Goal: Book appointment/travel/reservation

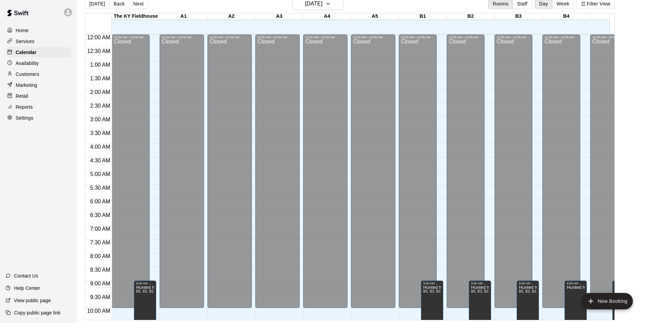
scroll to position [376, 0]
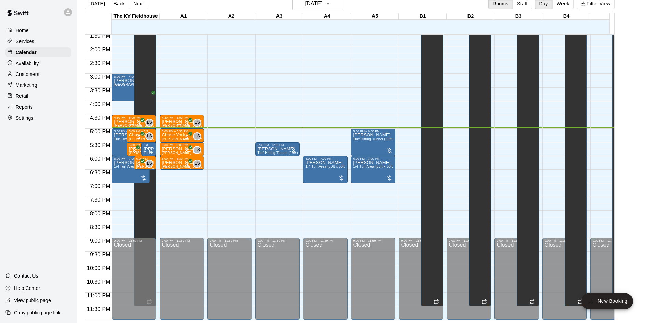
click at [392, 147] on div at bounding box center [389, 150] width 7 height 7
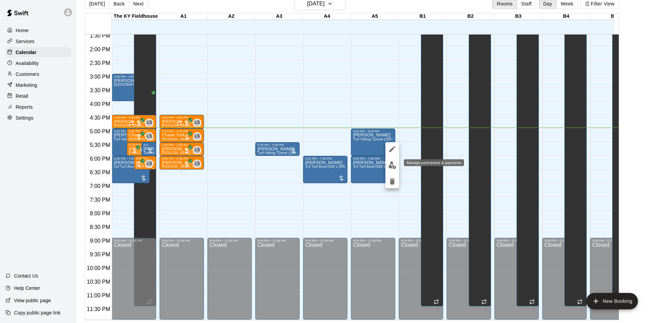
click at [390, 164] on img "edit" at bounding box center [392, 165] width 8 height 8
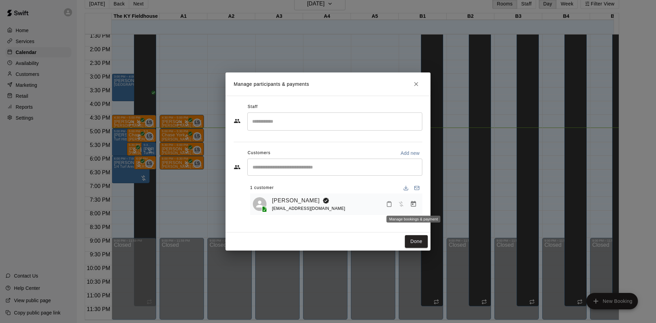
click at [411, 207] on icon "Manage bookings & payment" at bounding box center [413, 204] width 7 height 7
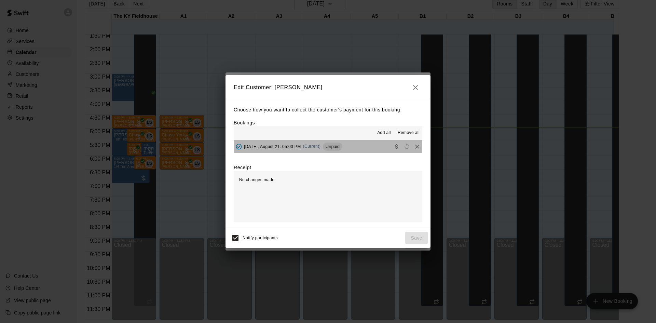
click at [348, 145] on button "[DATE], August 21: 05:00 PM (Current) Unpaid" at bounding box center [328, 146] width 189 height 13
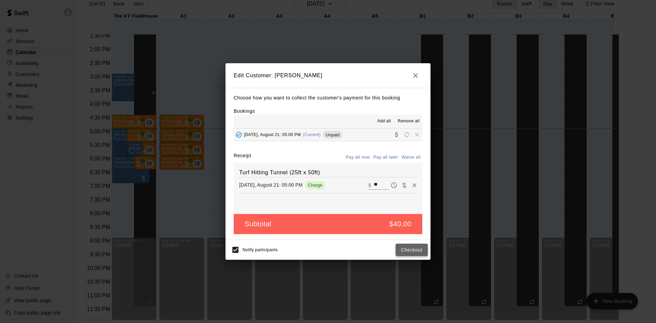
click at [408, 250] on button "Checkout" at bounding box center [412, 250] width 32 height 13
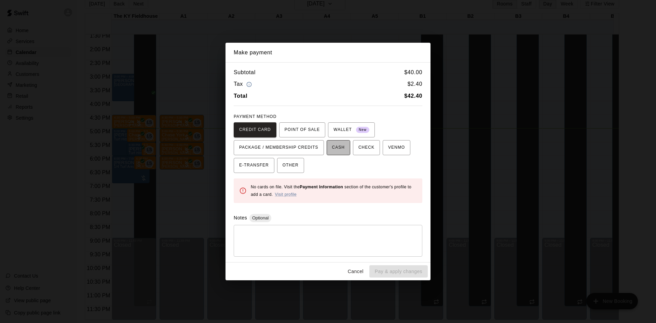
click at [340, 147] on span "CASH" at bounding box center [338, 147] width 13 height 11
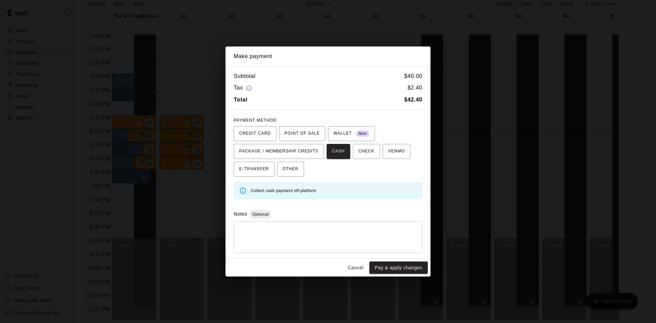
click at [311, 225] on div "* ​" at bounding box center [328, 237] width 189 height 32
type textarea "**********"
click at [405, 269] on button "Pay & apply changes" at bounding box center [398, 267] width 58 height 13
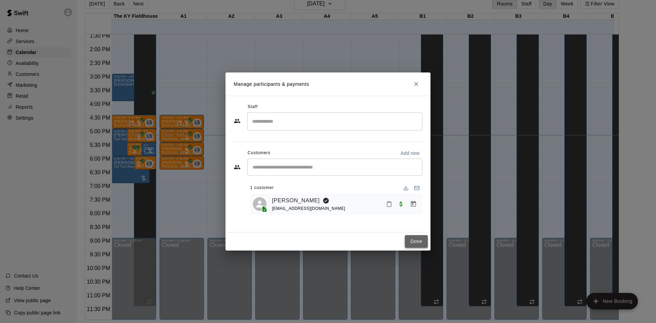
click at [418, 236] on button "Done" at bounding box center [416, 241] width 23 height 13
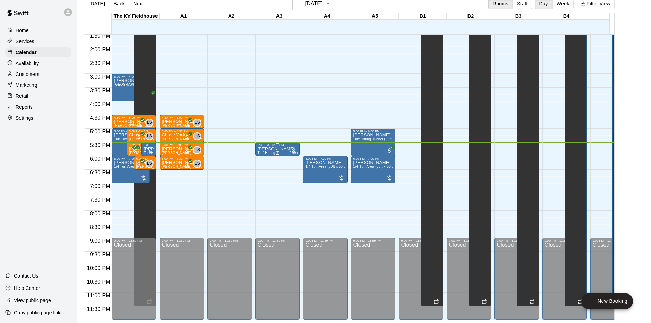
click at [283, 143] on div "5:30 PM – 6:00 PM" at bounding box center [277, 144] width 40 height 3
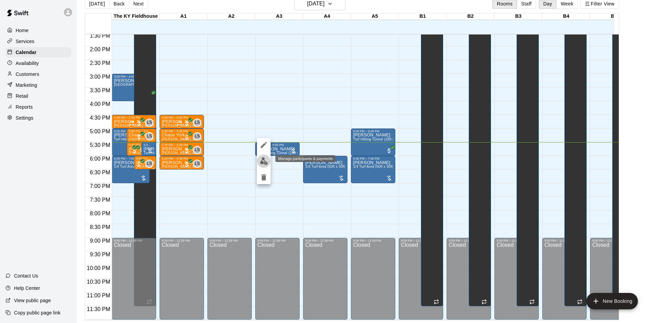
click at [263, 162] on img "edit" at bounding box center [264, 161] width 8 height 8
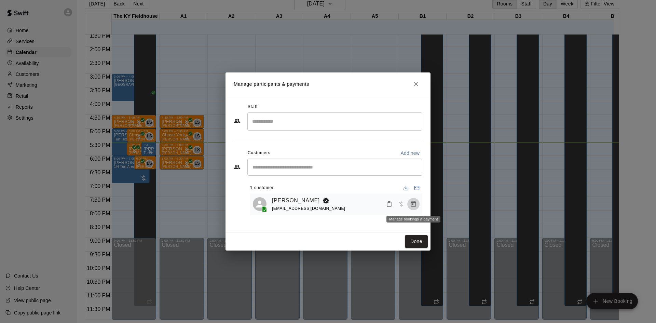
click at [413, 203] on icon "Manage bookings & payment" at bounding box center [413, 204] width 5 height 6
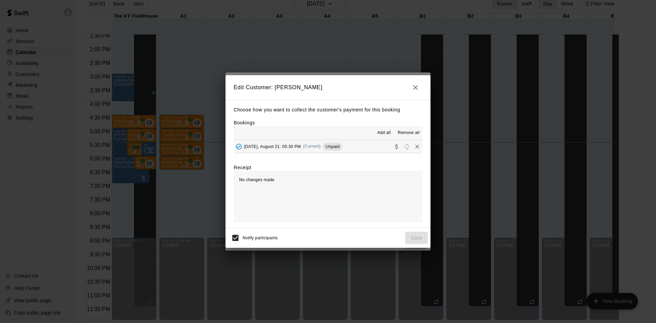
click at [340, 148] on span "Unpaid" at bounding box center [332, 146] width 19 height 5
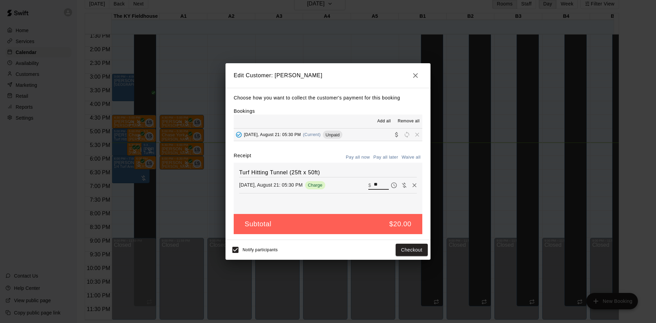
click at [375, 183] on input "**" at bounding box center [381, 185] width 15 height 9
type input "*"
type input "**"
click at [406, 249] on button "Checkout" at bounding box center [412, 250] width 32 height 13
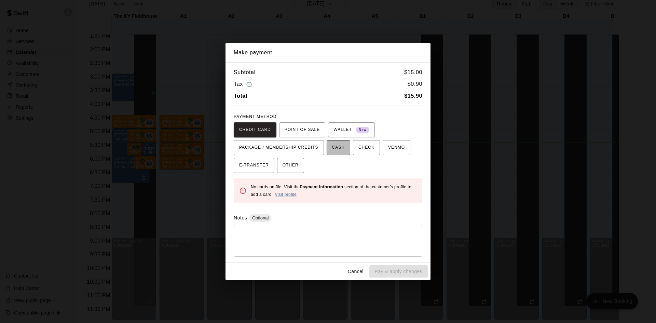
click at [343, 150] on span "CASH" at bounding box center [338, 147] width 13 height 11
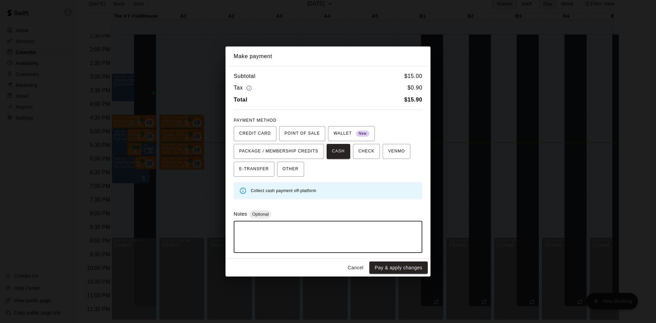
click at [295, 237] on textarea at bounding box center [327, 237] width 179 height 20
type textarea "*"
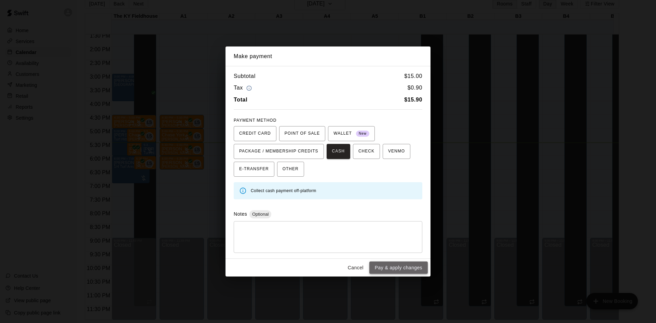
click at [397, 266] on button "Pay & apply changes" at bounding box center [398, 267] width 58 height 13
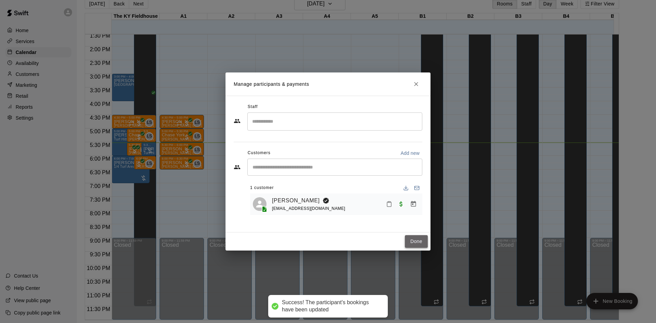
click at [415, 242] on button "Done" at bounding box center [416, 241] width 23 height 13
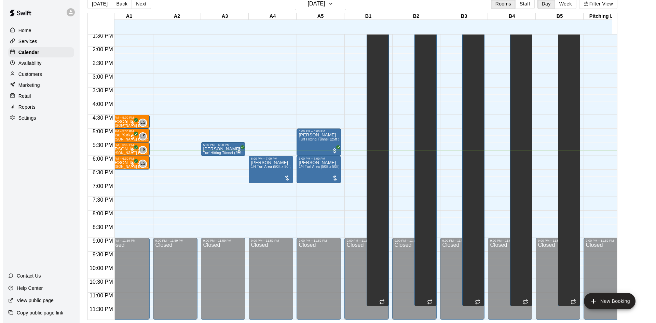
scroll to position [0, 0]
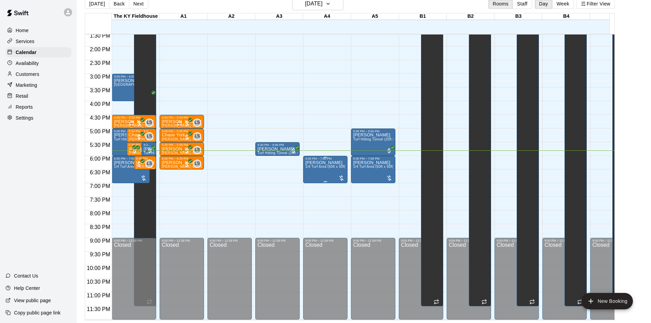
click at [341, 175] on div at bounding box center [341, 178] width 7 height 7
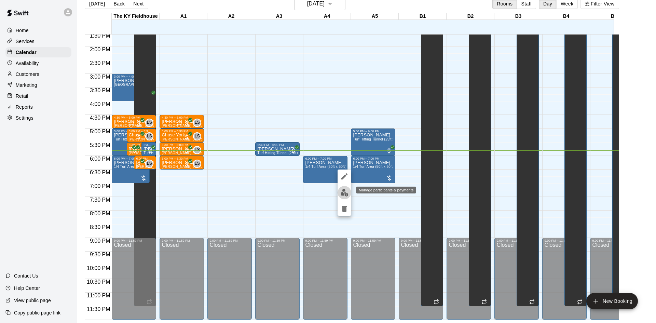
click at [344, 192] on img "edit" at bounding box center [345, 193] width 8 height 8
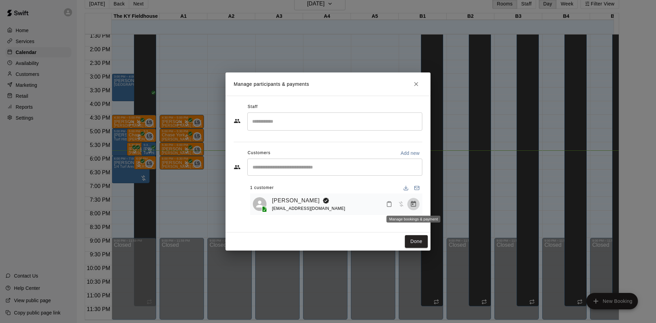
click at [413, 202] on icon "Manage bookings & payment" at bounding box center [413, 204] width 7 height 7
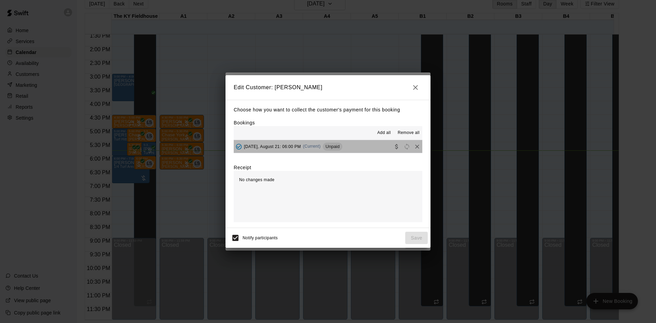
click at [340, 148] on span "Unpaid" at bounding box center [332, 146] width 19 height 5
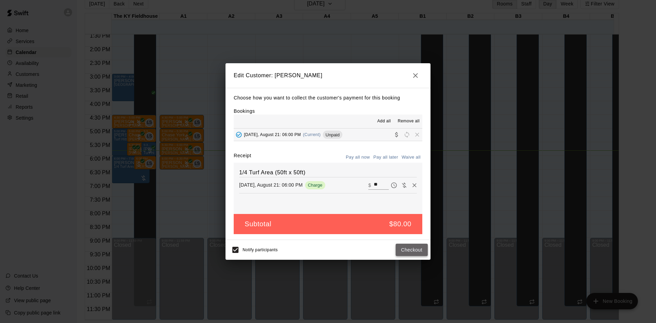
click at [412, 253] on button "Checkout" at bounding box center [412, 250] width 32 height 13
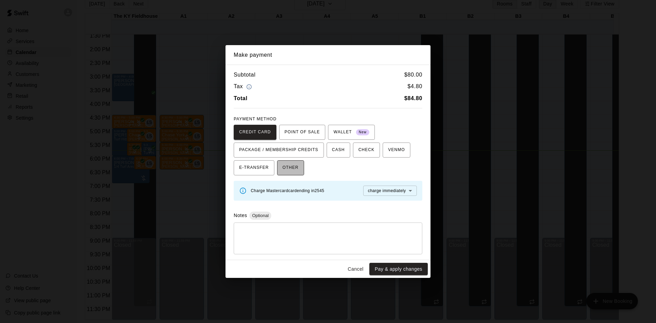
click at [285, 162] on button "OTHER" at bounding box center [290, 167] width 27 height 15
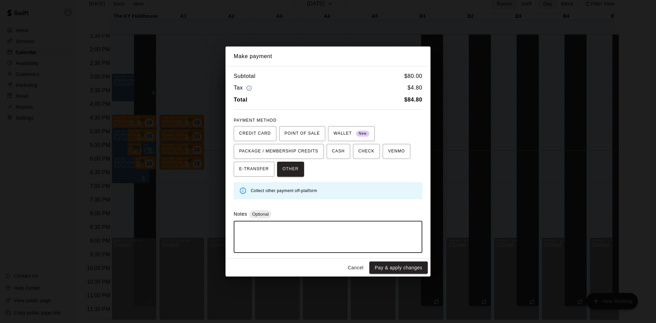
click at [277, 234] on textarea at bounding box center [327, 237] width 179 height 20
type textarea "**********"
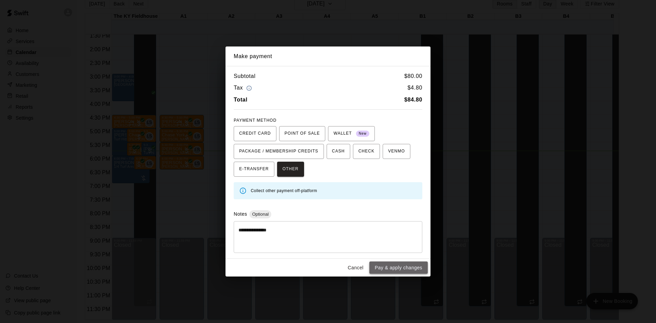
click at [387, 268] on button "Pay & apply changes" at bounding box center [398, 267] width 58 height 13
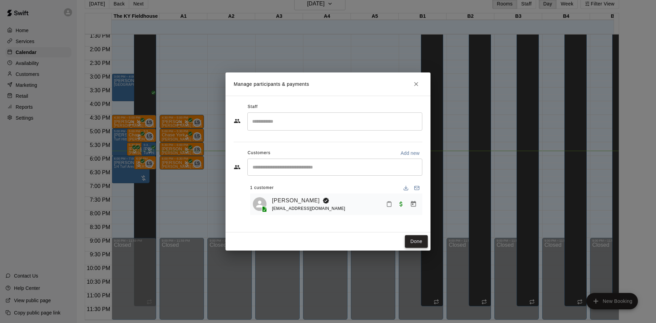
drag, startPoint x: 387, startPoint y: 268, endPoint x: 413, endPoint y: 240, distance: 38.2
click at [413, 240] on div "Manage participants & payments Staff ​ Customers Add new ​ 1 customer [PERSON_N…" at bounding box center [328, 161] width 656 height 323
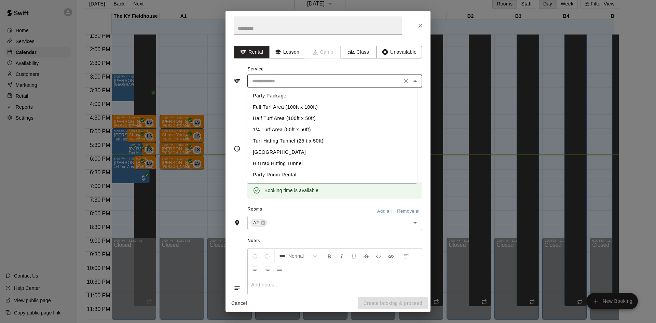
click at [329, 83] on input "text" at bounding box center [324, 81] width 151 height 9
click at [292, 140] on li "Turf Hitting Tunnel (25ft x 50ft)" at bounding box center [332, 140] width 170 height 11
type input "**********"
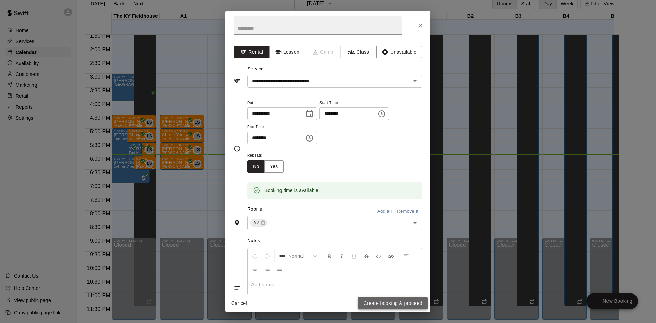
click at [395, 301] on button "Create booking & proceed" at bounding box center [393, 303] width 70 height 13
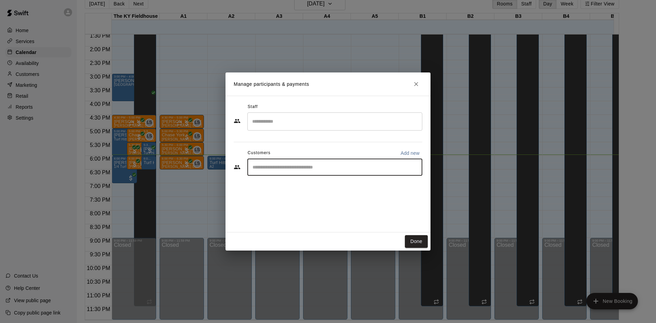
click at [305, 170] on input "Start typing to search customers..." at bounding box center [334, 167] width 169 height 7
click at [300, 165] on input "Start typing to search customers..." at bounding box center [334, 167] width 169 height 7
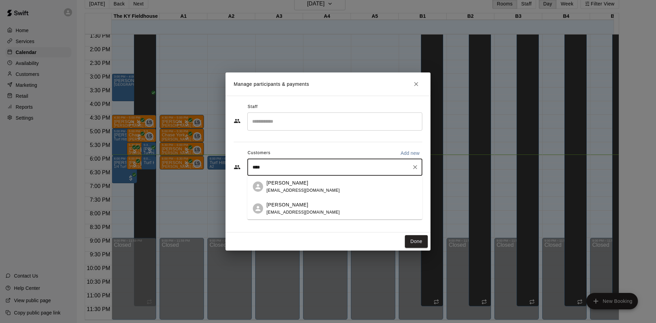
type input "*****"
click at [295, 210] on span "[EMAIL_ADDRESS][DOMAIN_NAME]" at bounding box center [302, 212] width 73 height 5
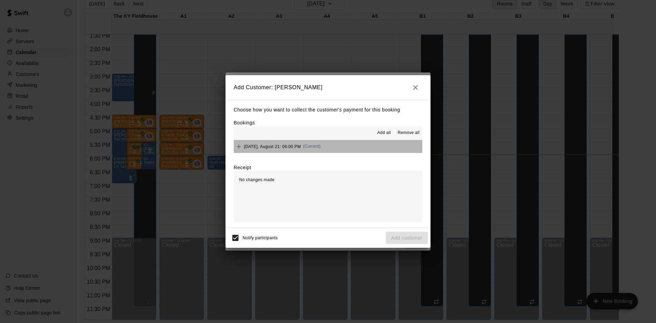
click at [340, 149] on button "[DATE], August 21: 06:00 PM (Current)" at bounding box center [328, 146] width 189 height 13
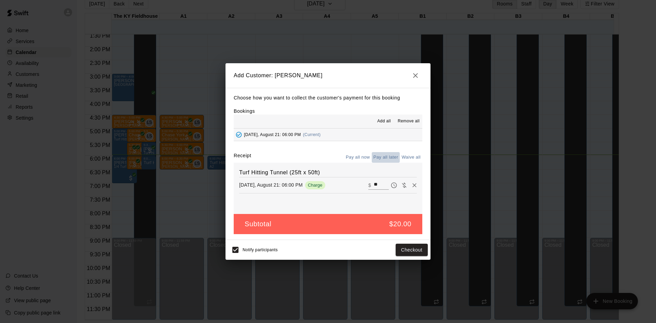
click at [388, 155] on button "Pay all later" at bounding box center [386, 157] width 28 height 11
click at [398, 249] on button "Add customer" at bounding box center [407, 250] width 42 height 13
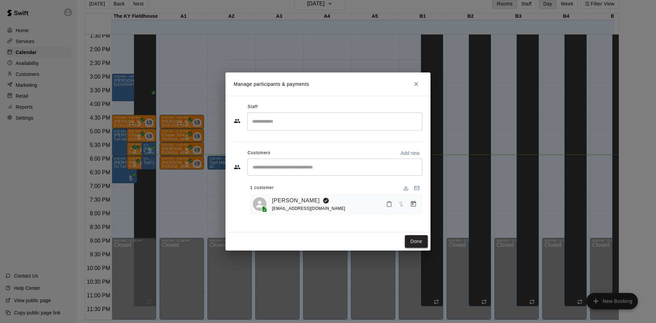
click at [418, 243] on button "Done" at bounding box center [416, 241] width 23 height 13
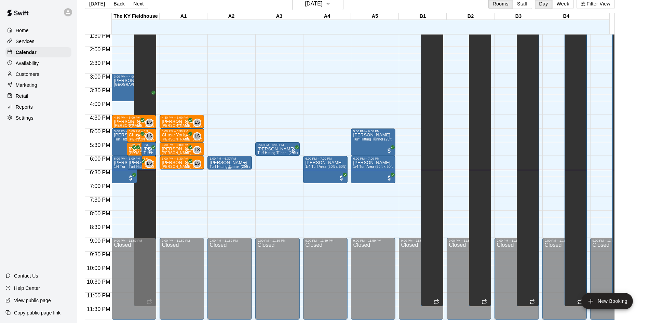
click at [248, 161] on div at bounding box center [245, 164] width 7 height 7
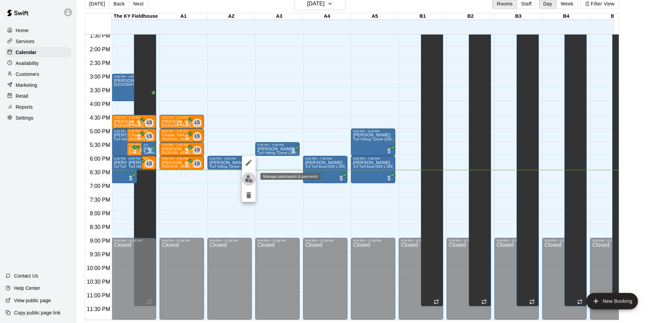
click at [249, 178] on img "edit" at bounding box center [249, 179] width 8 height 8
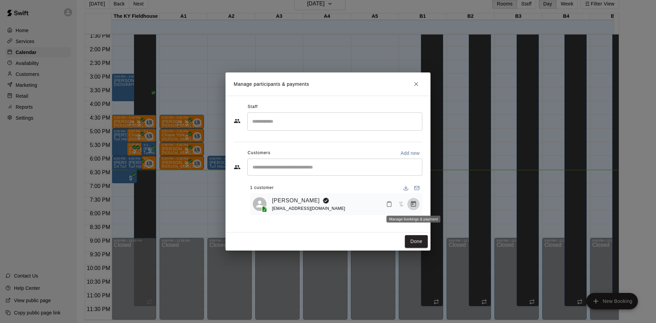
click at [412, 206] on icon "Manage bookings & payment" at bounding box center [413, 204] width 7 height 7
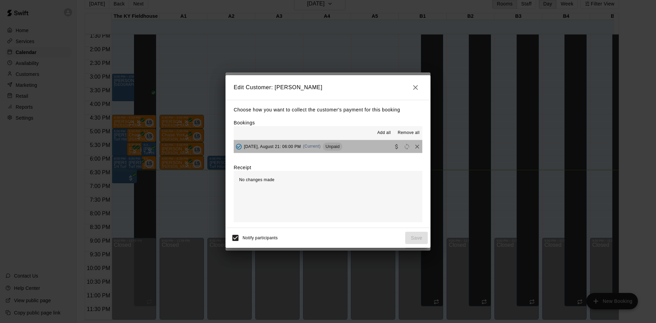
click at [334, 150] on div "Unpaid" at bounding box center [332, 146] width 19 height 8
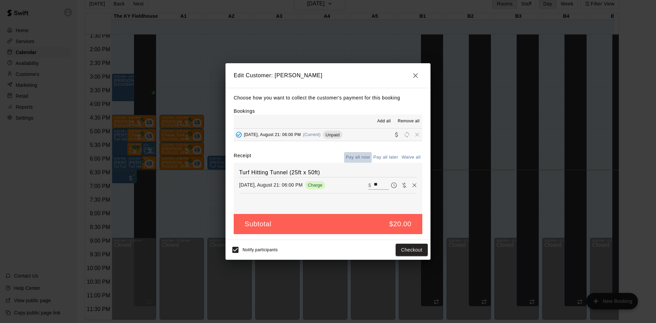
click at [357, 159] on button "Pay all now" at bounding box center [358, 157] width 28 height 11
click at [410, 247] on button "Checkout" at bounding box center [412, 250] width 32 height 13
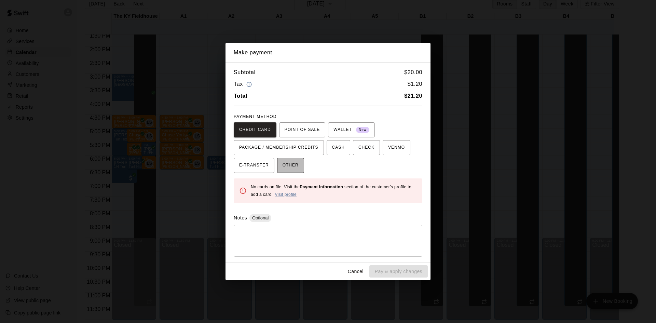
click at [290, 165] on span "OTHER" at bounding box center [291, 165] width 16 height 11
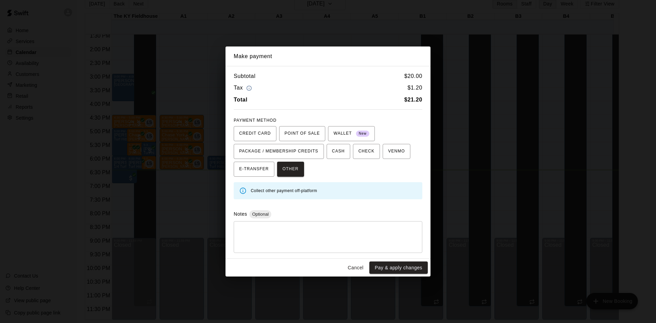
click at [278, 229] on textarea at bounding box center [327, 237] width 179 height 20
type textarea "**********"
click at [384, 264] on button "Pay & apply changes" at bounding box center [398, 267] width 58 height 13
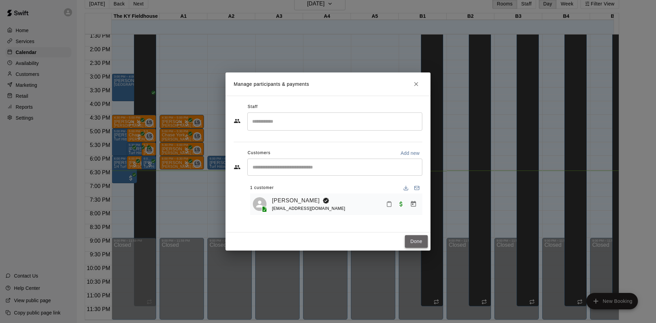
click at [412, 243] on button "Done" at bounding box center [416, 241] width 23 height 13
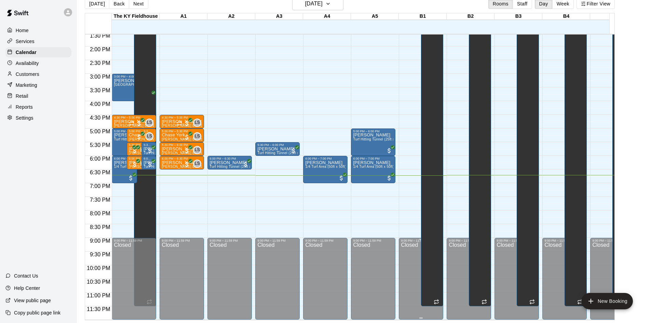
click at [412, 243] on div "Closed" at bounding box center [421, 282] width 40 height 80
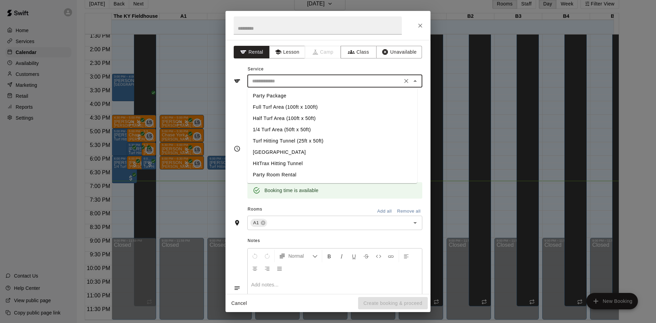
click at [328, 80] on input "text" at bounding box center [324, 81] width 151 height 9
click at [293, 141] on li "Turf Hitting Tunnel (25ft x 50ft)" at bounding box center [332, 140] width 170 height 11
type input "**********"
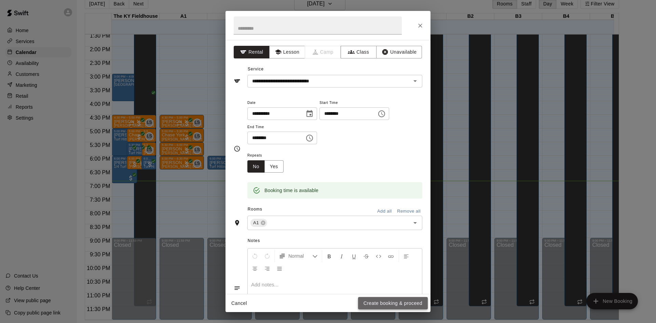
click at [389, 299] on button "Create booking & proceed" at bounding box center [393, 303] width 70 height 13
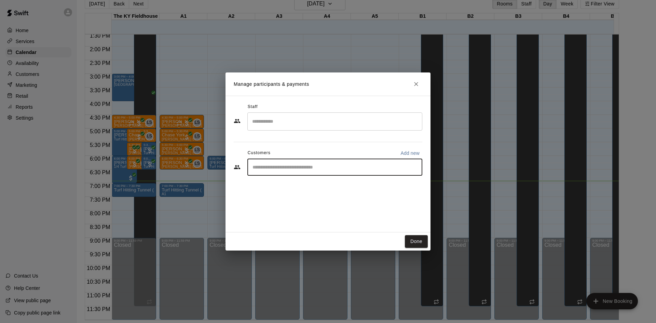
click at [299, 164] on input "Start typing to search customers..." at bounding box center [334, 167] width 169 height 7
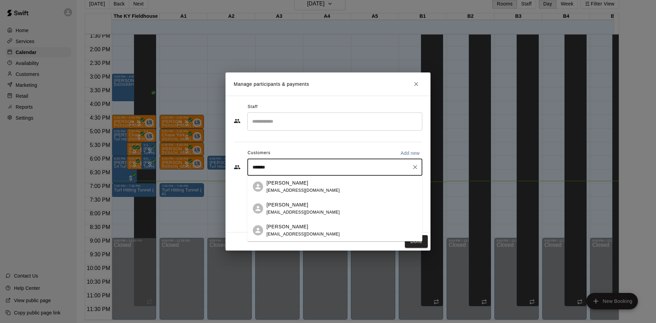
type input "********"
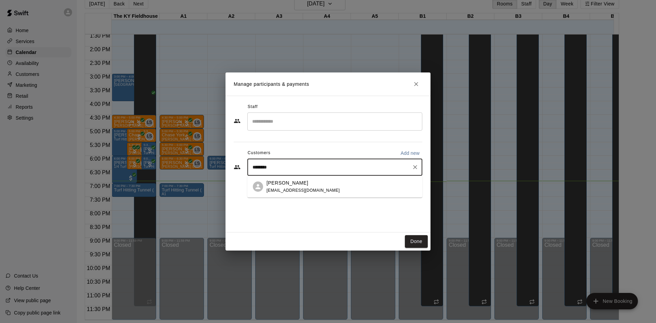
click at [304, 182] on div "[PERSON_NAME]" at bounding box center [302, 182] width 73 height 7
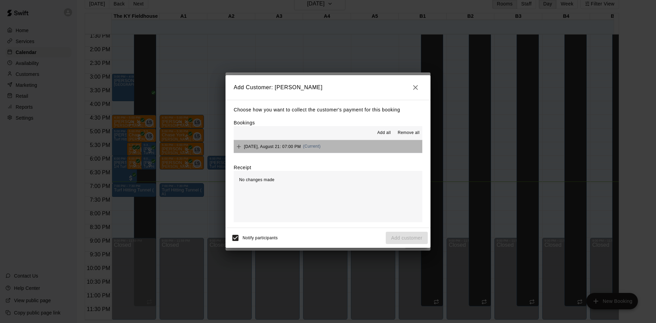
click at [341, 141] on button "[DATE], August 21: 07:00 PM (Current)" at bounding box center [328, 146] width 189 height 13
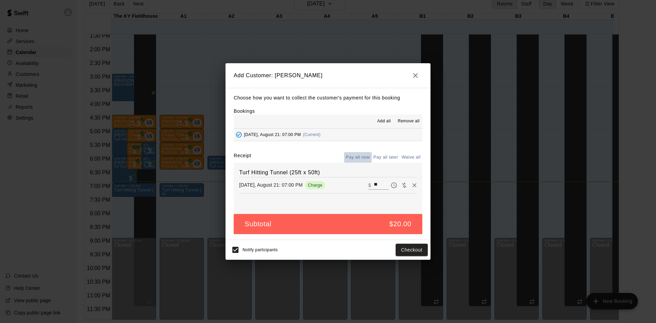
click at [360, 155] on button "Pay all now" at bounding box center [358, 157] width 28 height 11
click at [415, 253] on button "Checkout" at bounding box center [412, 250] width 32 height 13
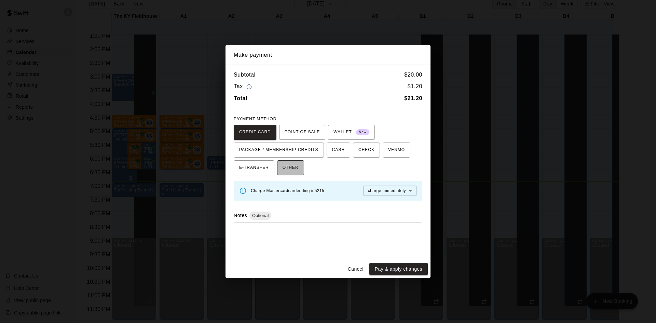
click at [293, 169] on span "OTHER" at bounding box center [291, 167] width 16 height 11
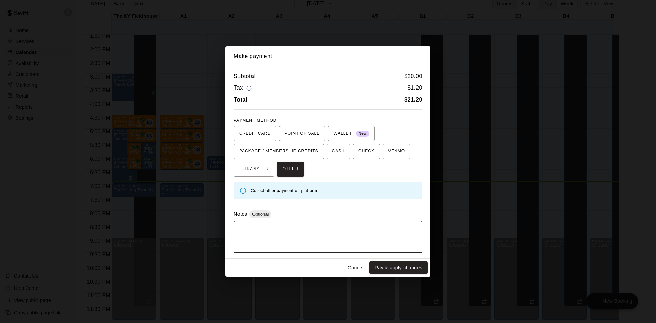
click at [302, 235] on textarea at bounding box center [327, 237] width 179 height 20
type textarea "**********"
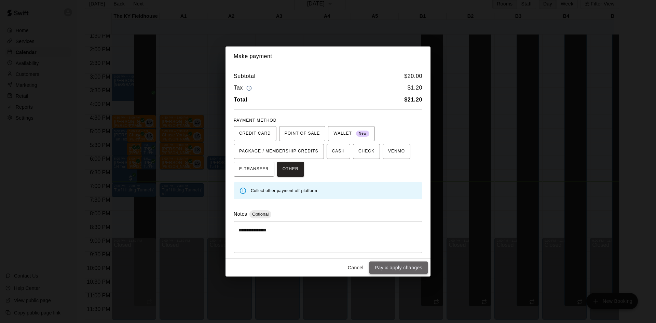
click at [394, 271] on button "Pay & apply changes" at bounding box center [398, 267] width 58 height 13
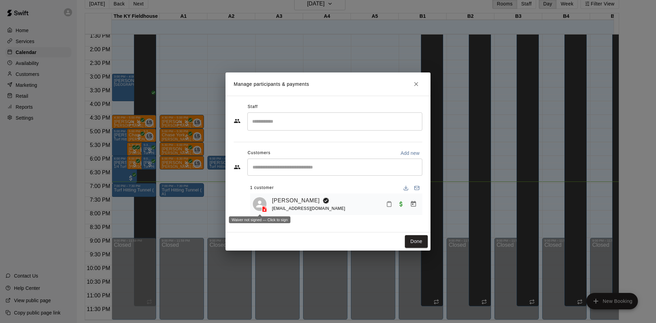
click at [264, 208] on icon at bounding box center [264, 209] width 4 height 6
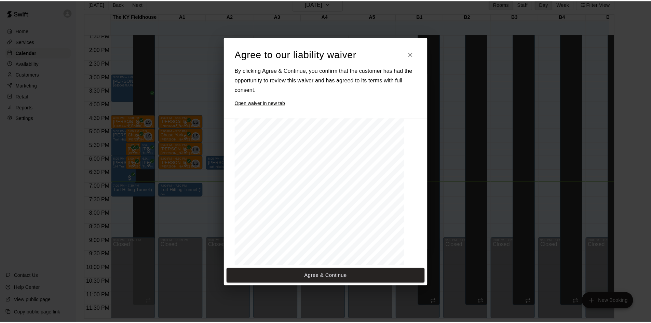
scroll to position [300, 0]
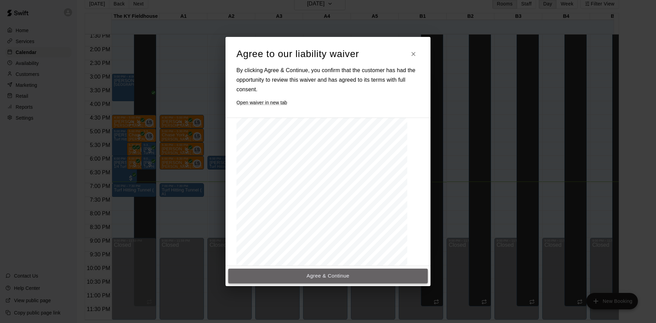
click at [344, 278] on button "Agree & Continue" at bounding box center [328, 276] width 200 height 14
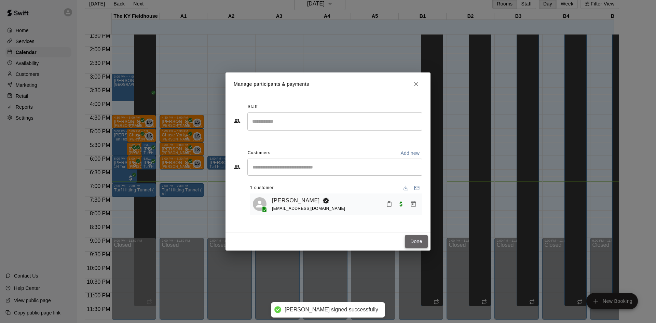
click at [412, 237] on button "Done" at bounding box center [416, 241] width 23 height 13
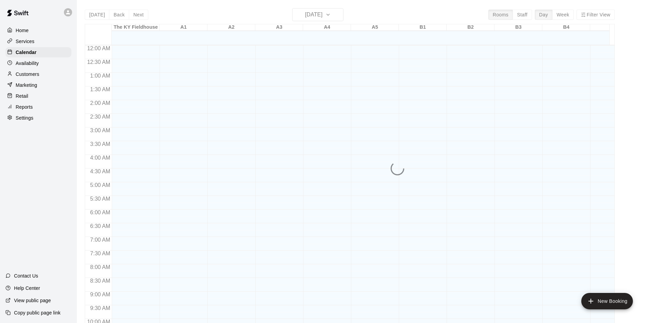
scroll to position [350, 0]
